Goal: Task Accomplishment & Management: Manage account settings

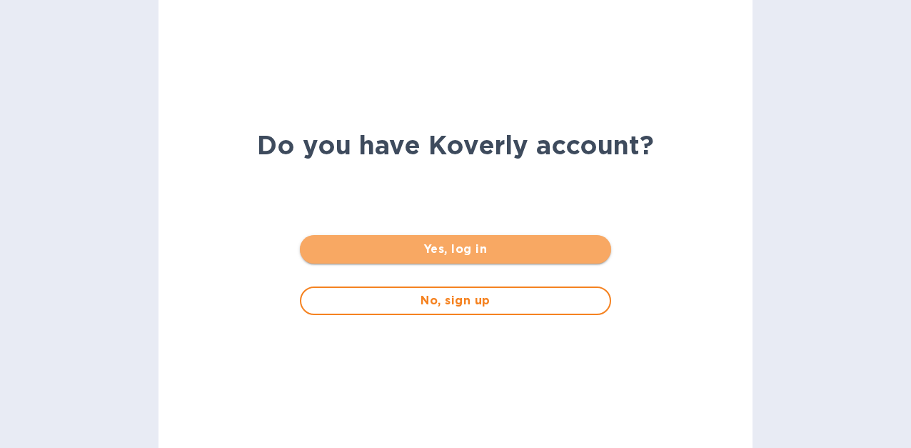
click at [432, 252] on span "Yes, log in" at bounding box center [455, 249] width 288 height 17
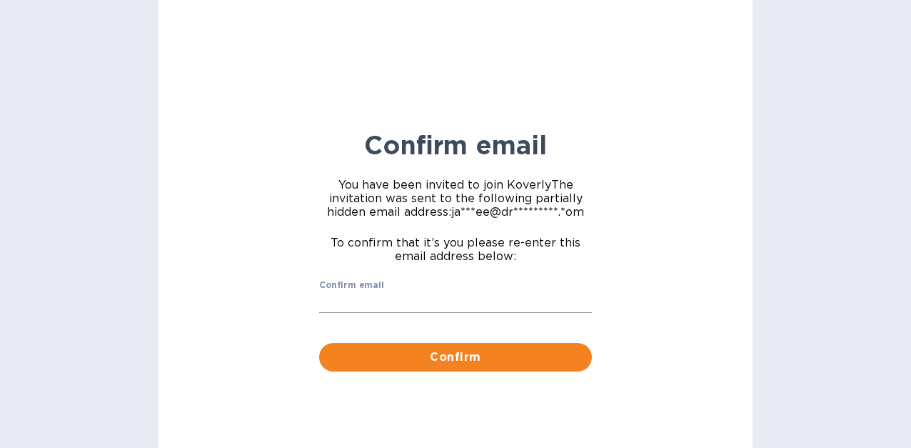
click at [409, 307] on input "Confirm email" at bounding box center [455, 301] width 273 height 21
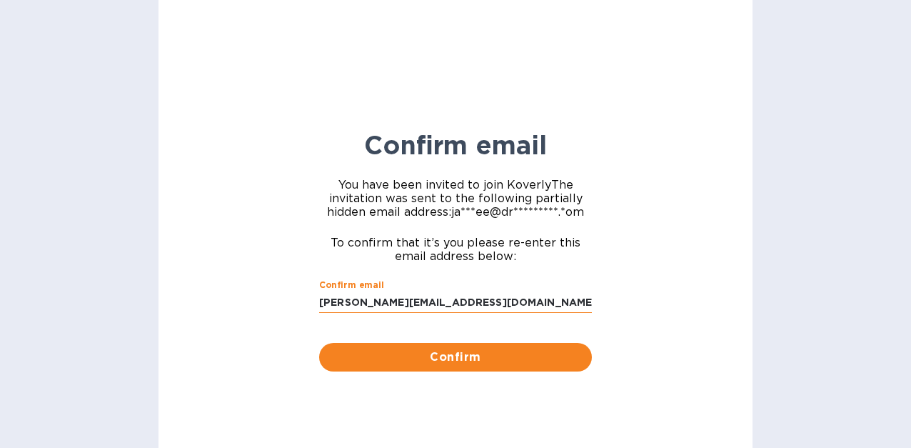
type input "[PERSON_NAME][EMAIL_ADDRESS][DOMAIN_NAME]"
click at [456, 356] on button "Confirm" at bounding box center [455, 357] width 273 height 29
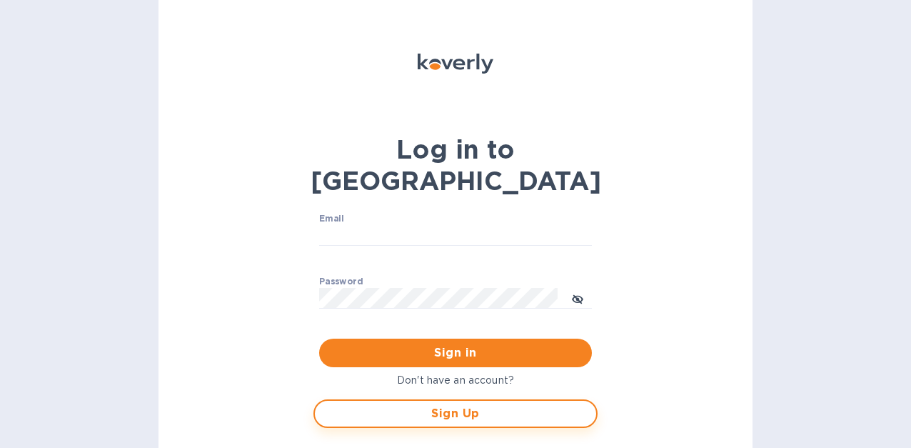
click at [468, 405] on span "Sign Up" at bounding box center [455, 413] width 259 height 17
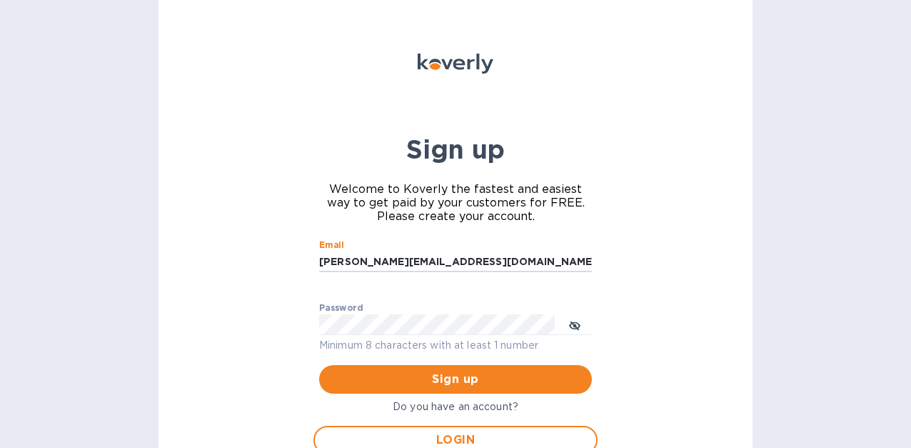
type input "[PERSON_NAME][EMAIL_ADDRESS][DOMAIN_NAME]"
click at [454, 382] on span "Sign up" at bounding box center [456, 379] width 250 height 17
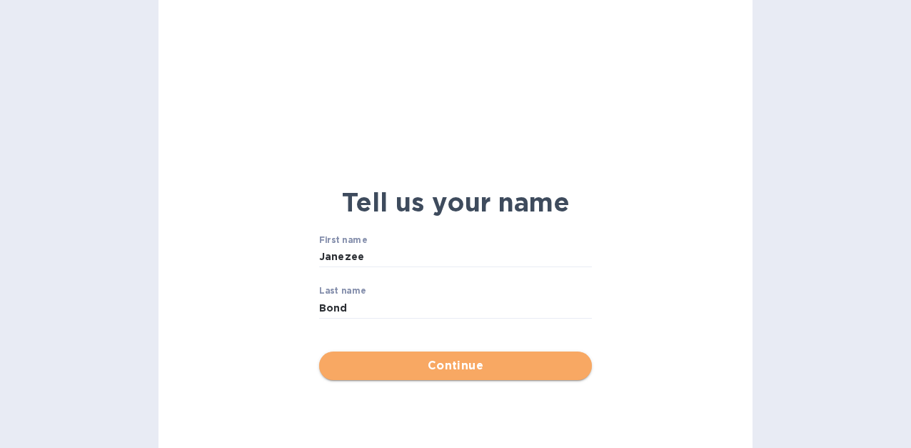
click at [476, 365] on span "Continue" at bounding box center [456, 365] width 250 height 17
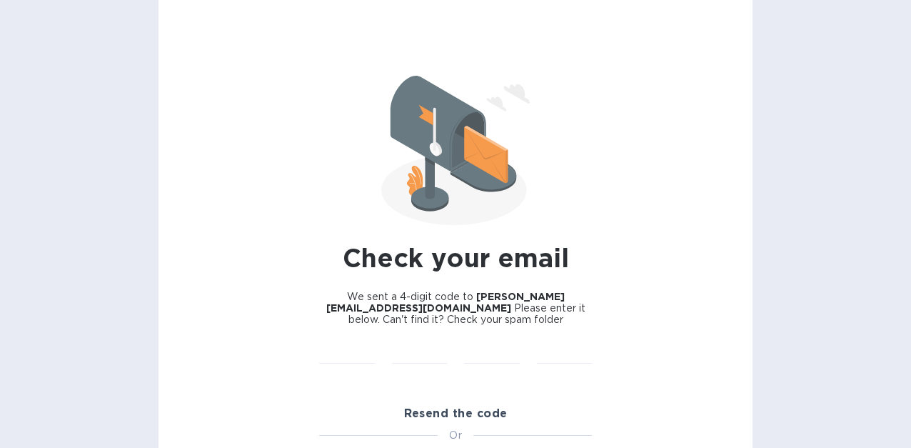
click at [439, 341] on div "​" at bounding box center [420, 362] width 73 height 57
click at [358, 344] on input "text" at bounding box center [347, 352] width 56 height 21
paste input "5472"
type input "2"
type input "="
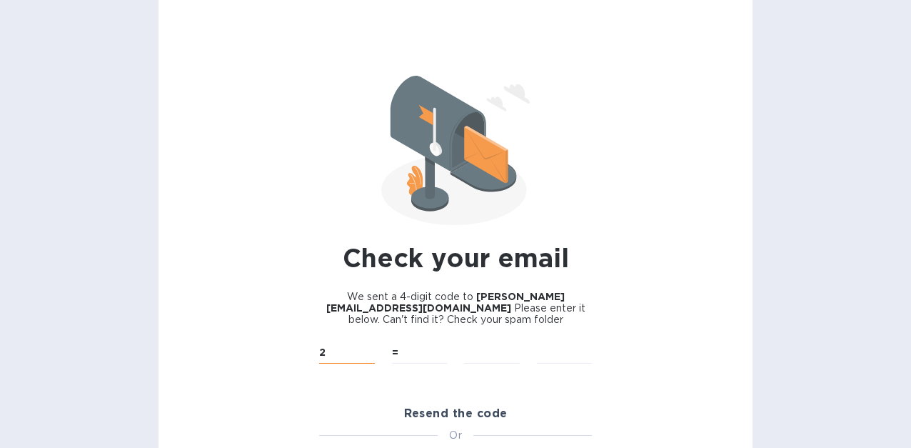
click at [339, 351] on input "2" at bounding box center [347, 352] width 56 height 21
type input "5"
click at [337, 348] on input "text" at bounding box center [347, 352] width 56 height 21
click at [399, 355] on input "5" at bounding box center [420, 352] width 56 height 21
click at [339, 351] on input "text" at bounding box center [347, 352] width 56 height 21
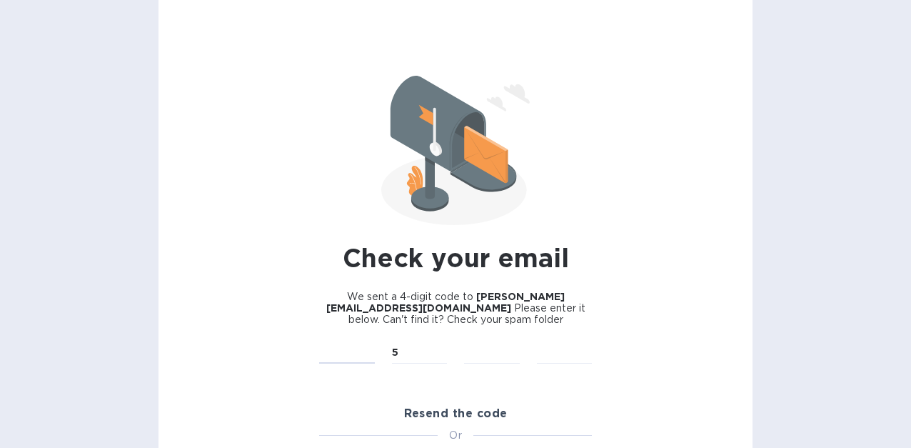
type input "5"
type input "4"
type input "7"
type input "2"
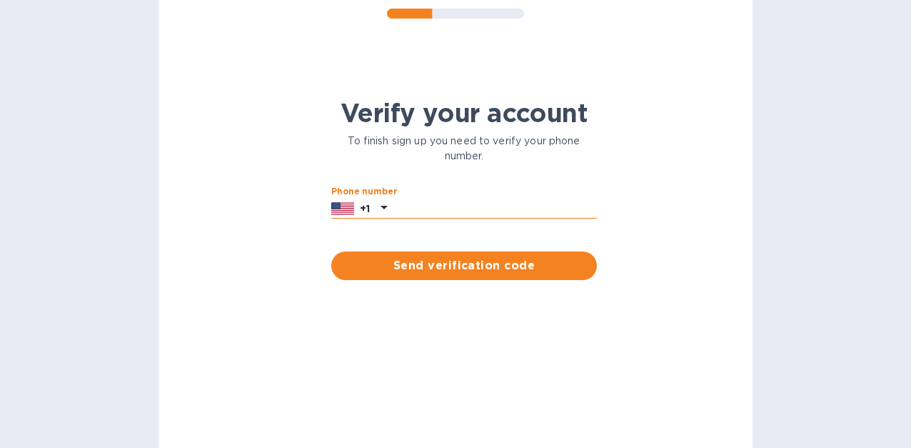
click at [506, 212] on input "text" at bounding box center [495, 208] width 204 height 21
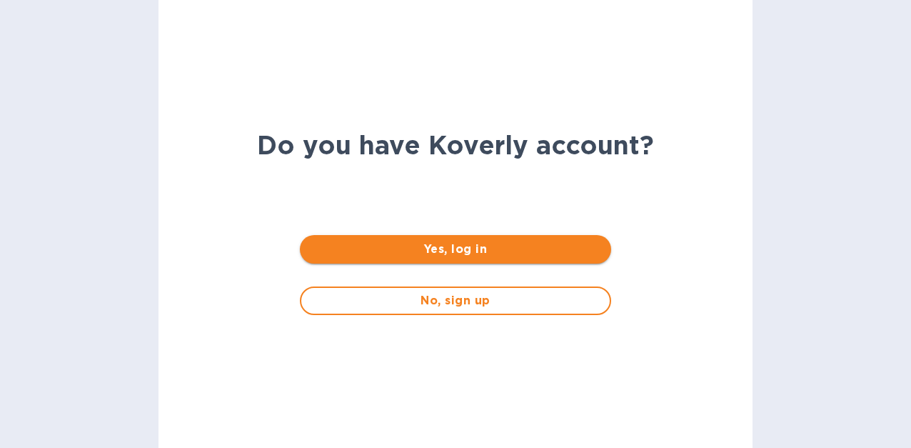
click at [472, 248] on span "Yes, log in" at bounding box center [455, 249] width 288 height 17
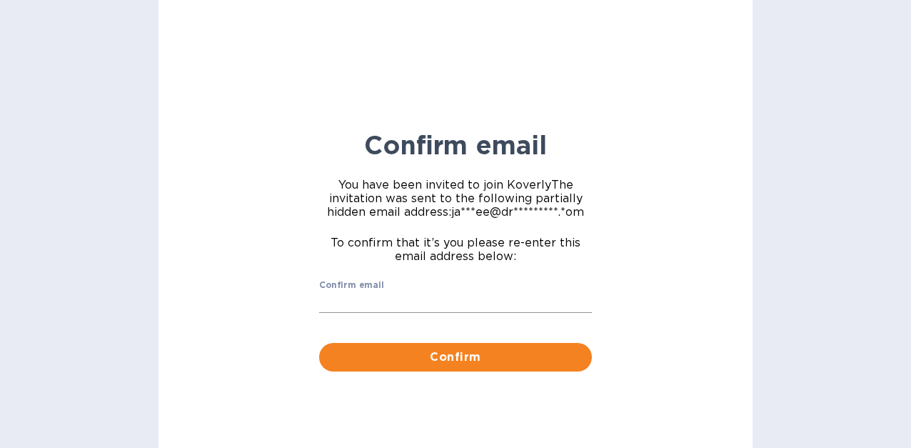
click at [424, 304] on input "Confirm email" at bounding box center [455, 301] width 273 height 21
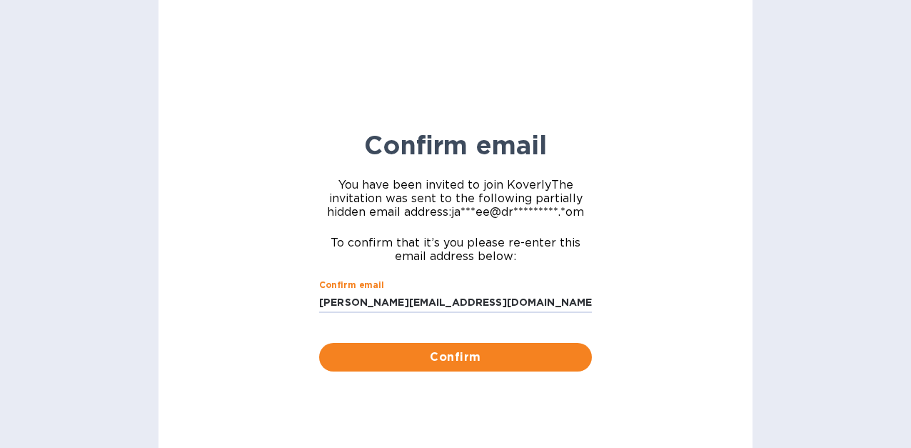
type input "[PERSON_NAME][EMAIL_ADDRESS][DOMAIN_NAME]"
click at [456, 356] on button "Confirm" at bounding box center [455, 357] width 273 height 29
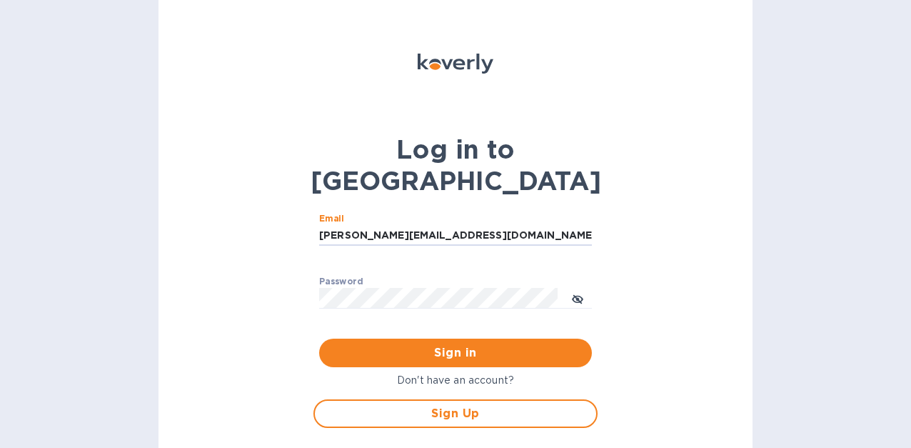
type input "[PERSON_NAME][EMAIL_ADDRESS][DOMAIN_NAME]"
click at [294, 262] on div "Log in to Koverly Email janezee@drinkflyers.com ​ Password ​ Sign in Don't have…" at bounding box center [456, 224] width 594 height 448
click at [466, 344] on span "Sign in" at bounding box center [456, 352] width 250 height 17
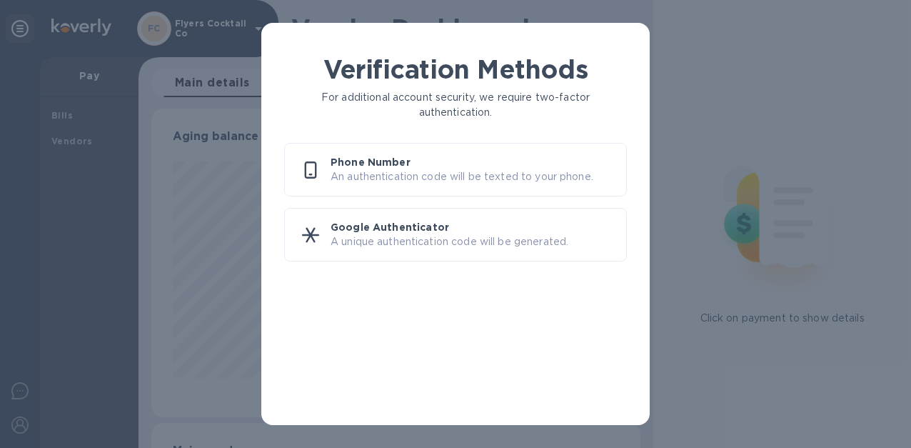
scroll to position [309, 484]
click at [446, 236] on p "A unique authentication code will be generated." at bounding box center [473, 241] width 284 height 15
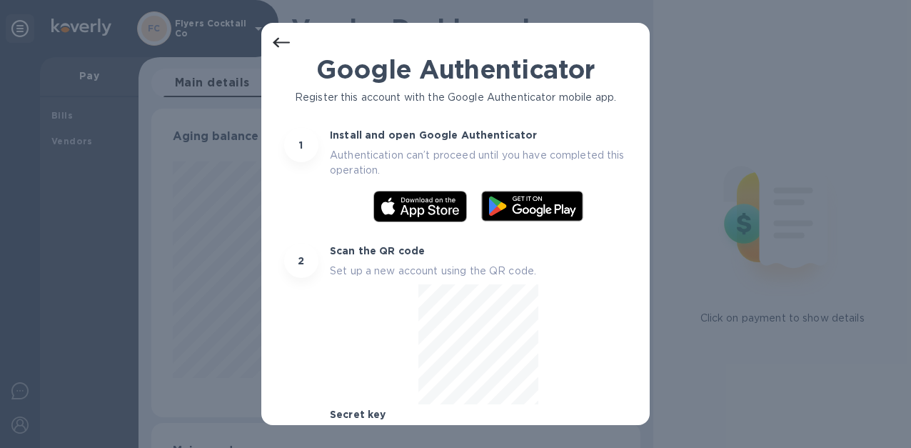
click at [281, 44] on icon at bounding box center [281, 42] width 17 height 17
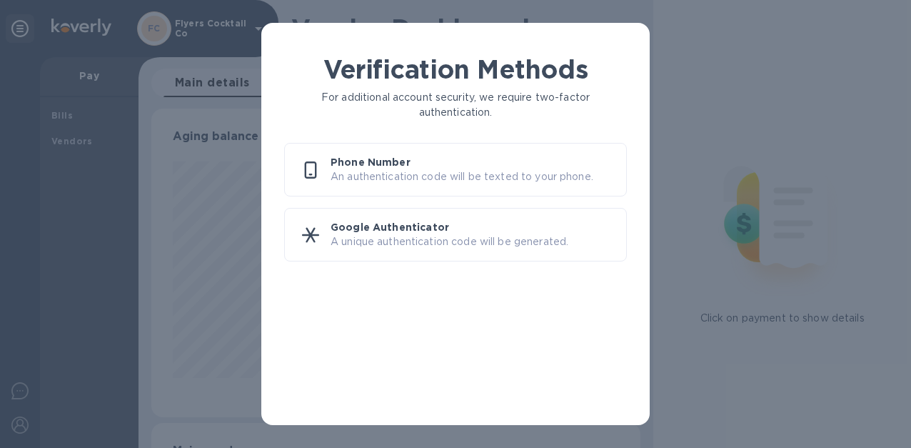
click at [448, 179] on p "An authentication code will be texted to your phone." at bounding box center [473, 176] width 284 height 15
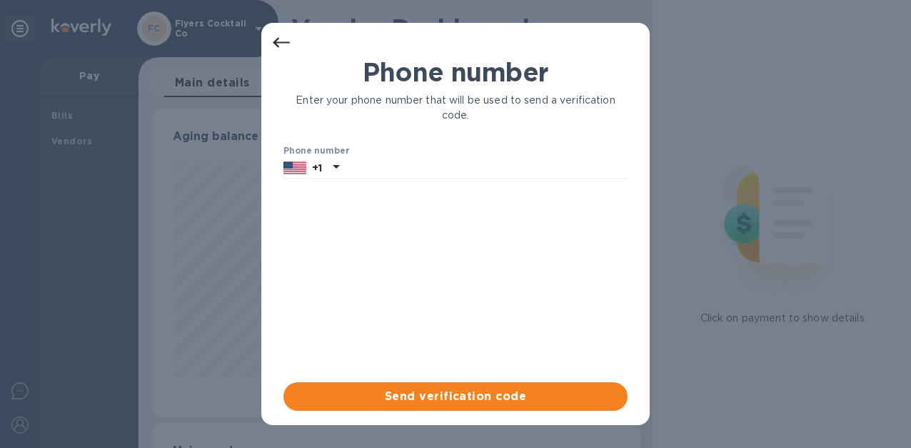
click at [397, 179] on div "Phone number Enter your phone number that will be used to send a verification c…" at bounding box center [456, 219] width 344 height 325
click at [389, 164] on input "text" at bounding box center [486, 167] width 283 height 21
type input "6313386669"
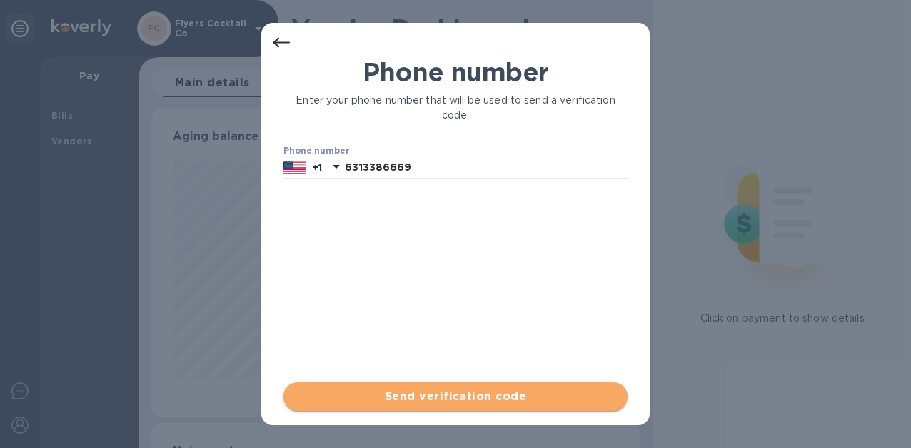
click at [501, 396] on span "Send verification code" at bounding box center [455, 396] width 321 height 17
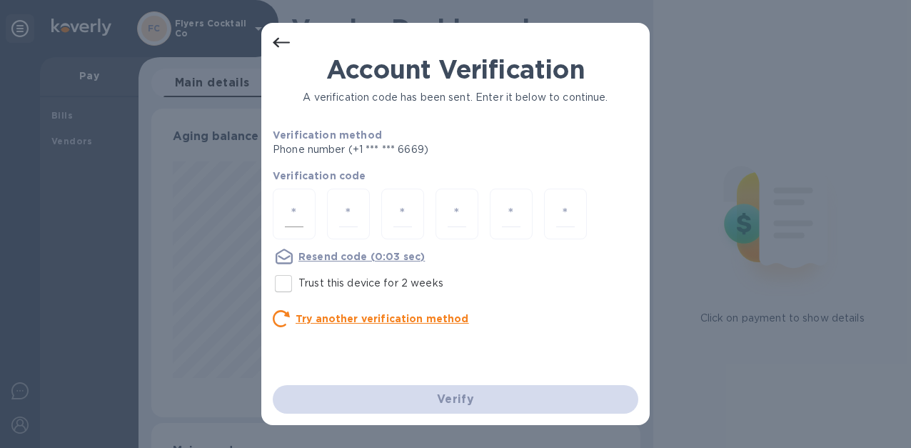
click at [298, 220] on input "number" at bounding box center [294, 214] width 19 height 26
type input "3"
type input "2"
type input "6"
type input "2"
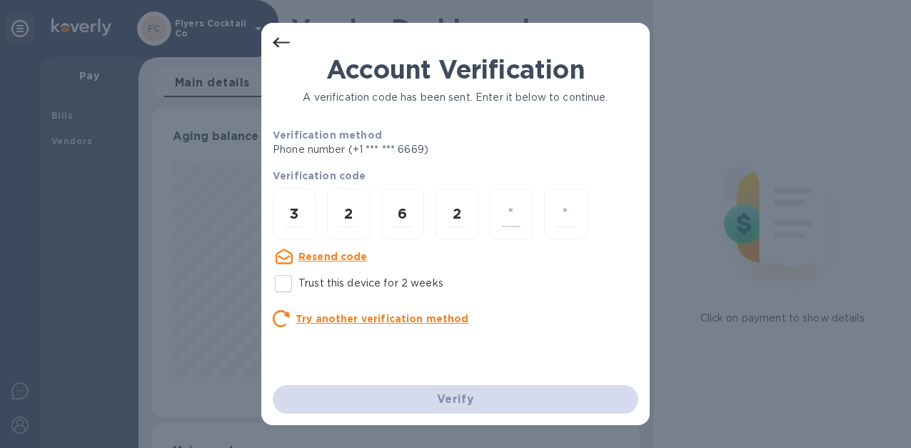
type input "5"
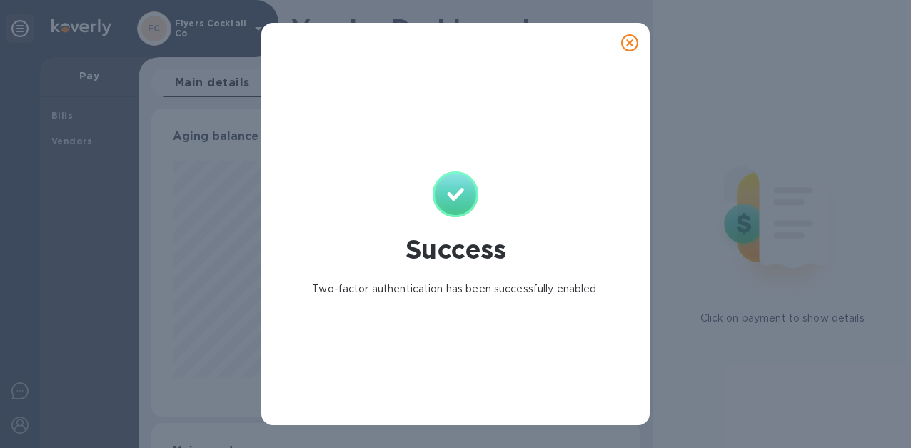
scroll to position [0, 0]
click at [629, 40] on icon at bounding box center [629, 42] width 17 height 17
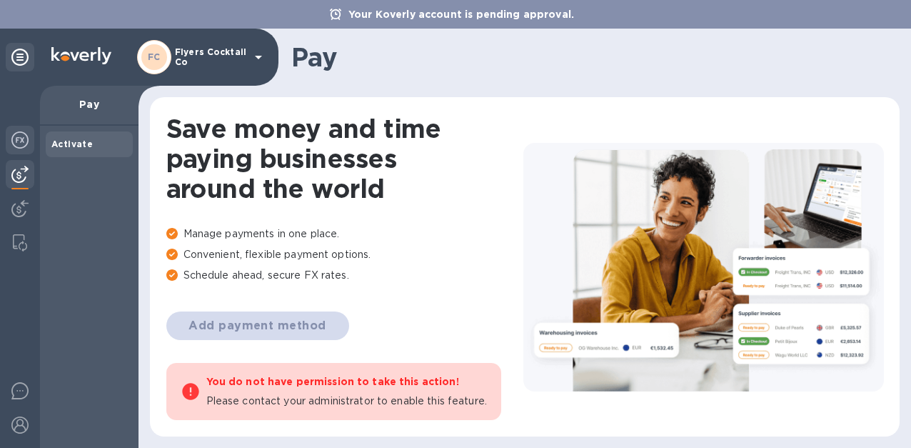
click at [25, 128] on div at bounding box center [20, 141] width 29 height 31
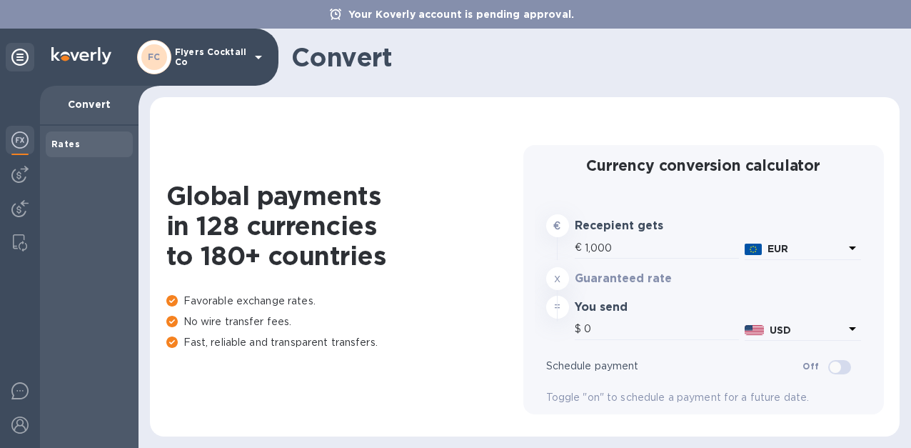
type input "1,167.11"
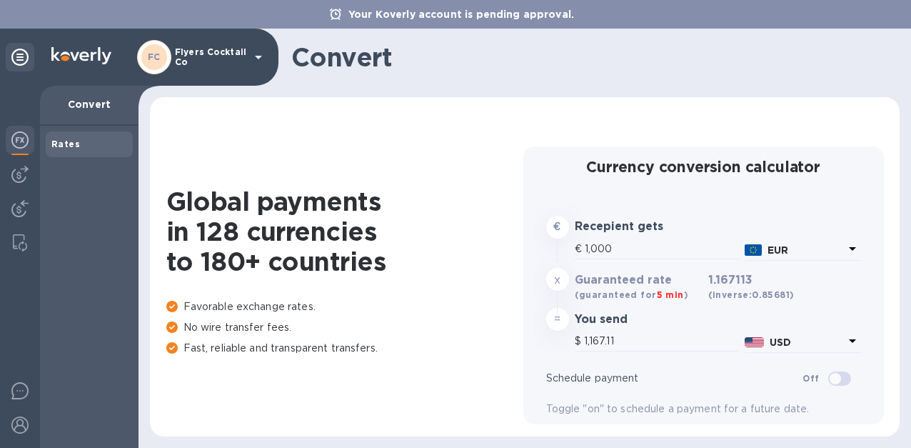
click at [90, 106] on p "Convert" at bounding box center [89, 104] width 76 height 14
click at [17, 234] on img at bounding box center [20, 242] width 14 height 17
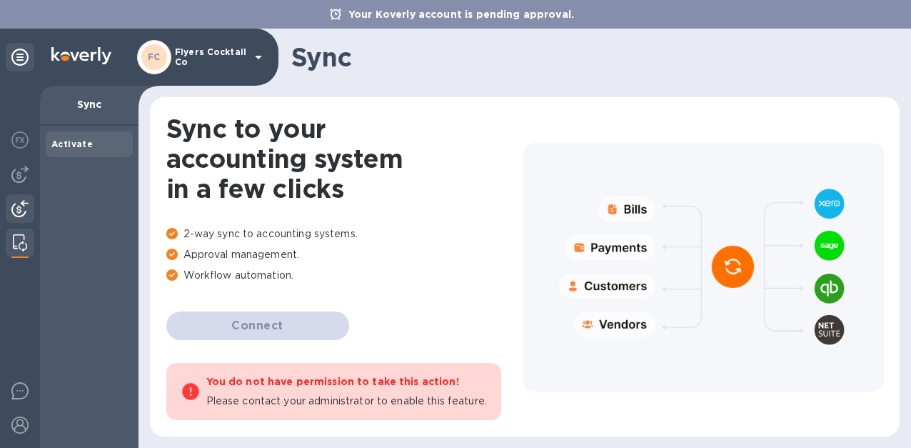
click at [20, 209] on img at bounding box center [19, 208] width 17 height 17
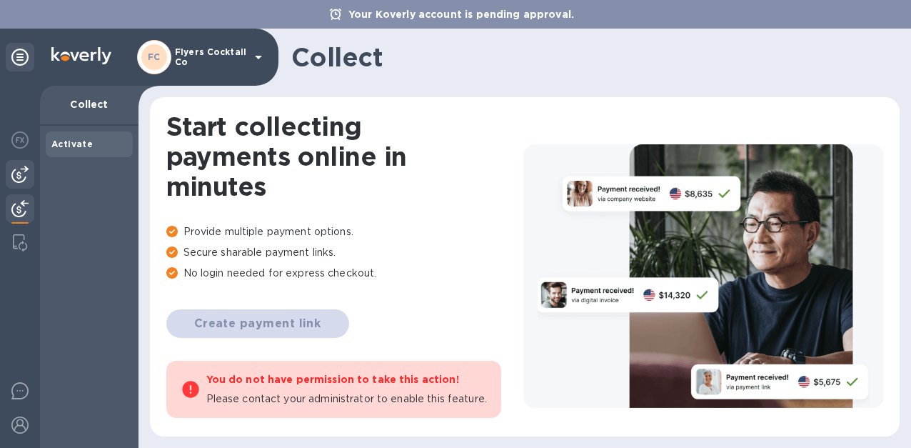
click at [24, 187] on div at bounding box center [20, 174] width 29 height 29
